Goal: Task Accomplishment & Management: Manage account settings

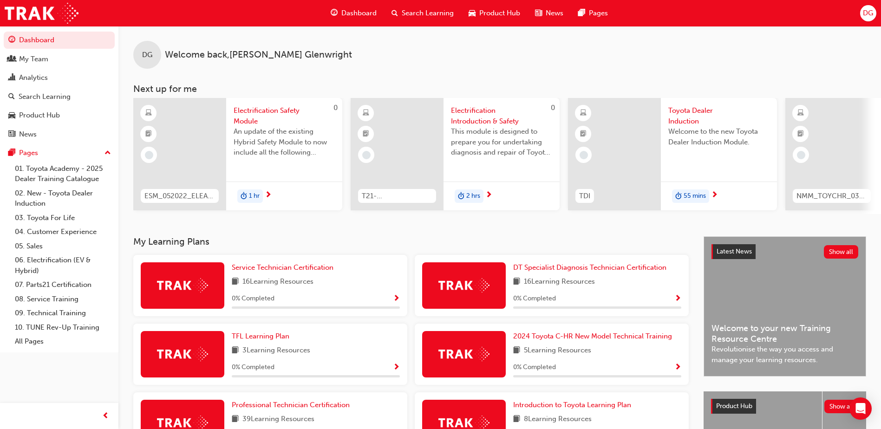
click at [870, 14] on span "DG" at bounding box center [868, 13] width 10 height 11
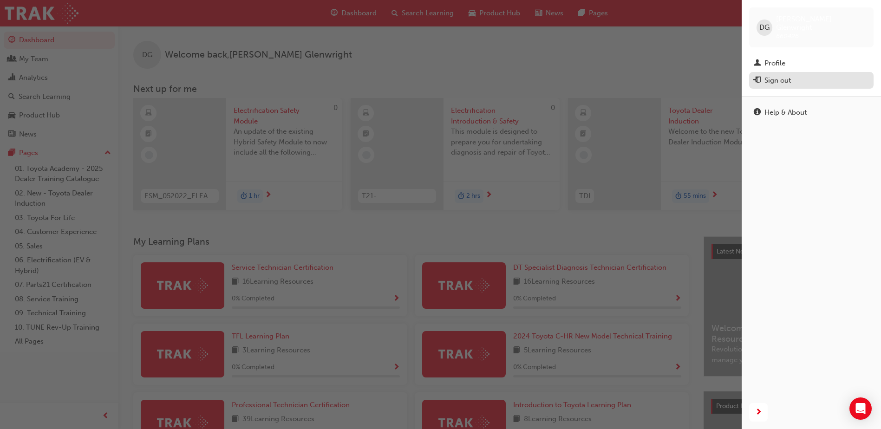
click at [784, 75] on div "Sign out" at bounding box center [777, 80] width 26 height 11
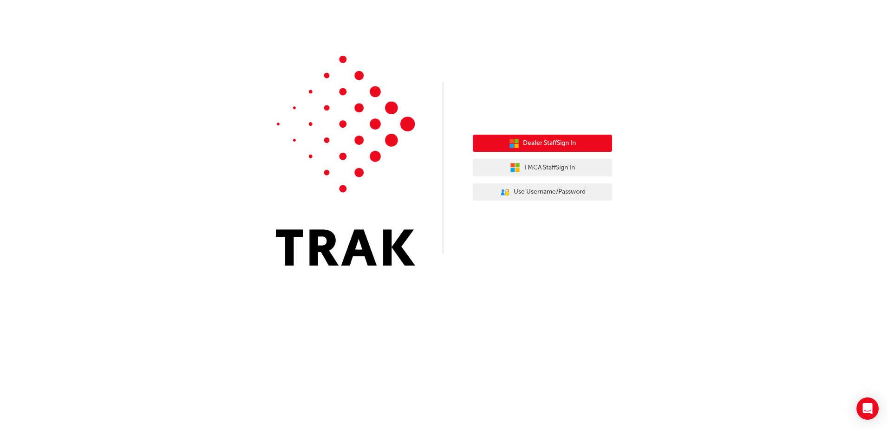
click at [540, 140] on span "Dealer Staff Sign In" at bounding box center [549, 143] width 53 height 11
